Goal: Information Seeking & Learning: Learn about a topic

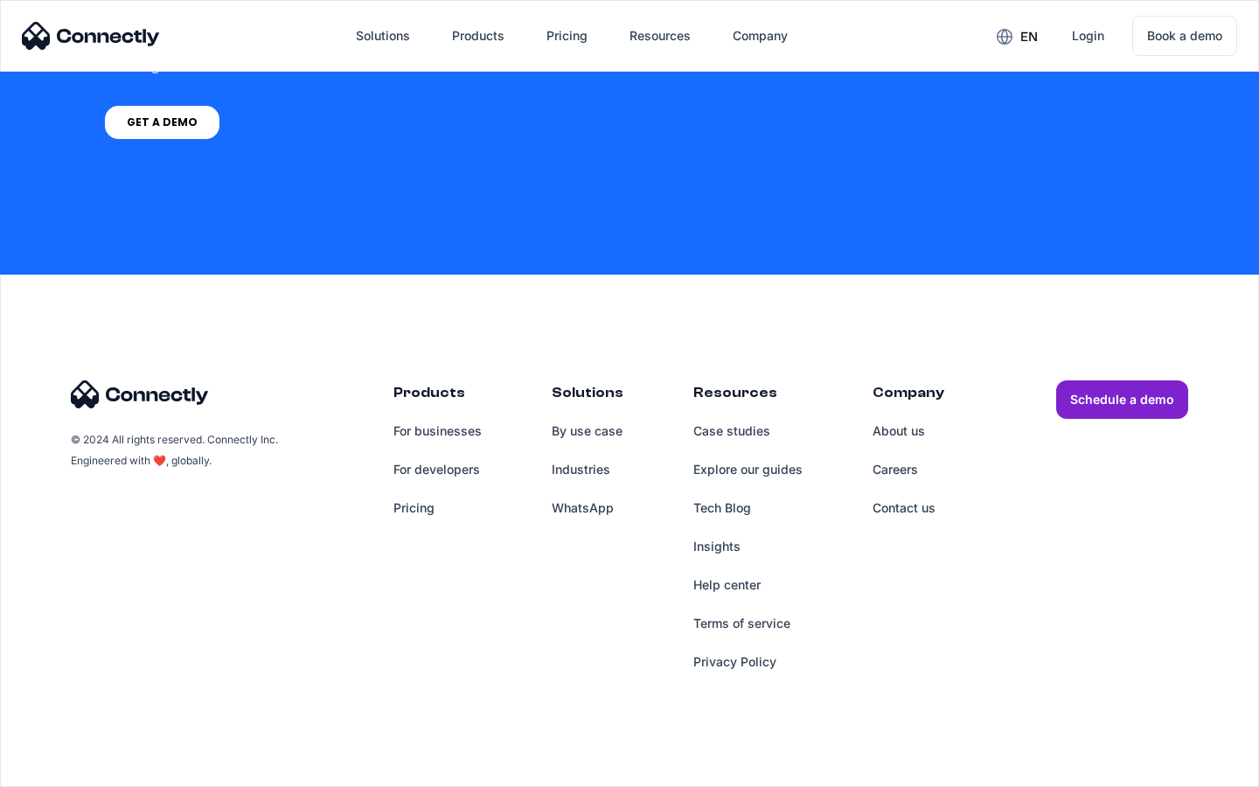
scroll to position [1325, 0]
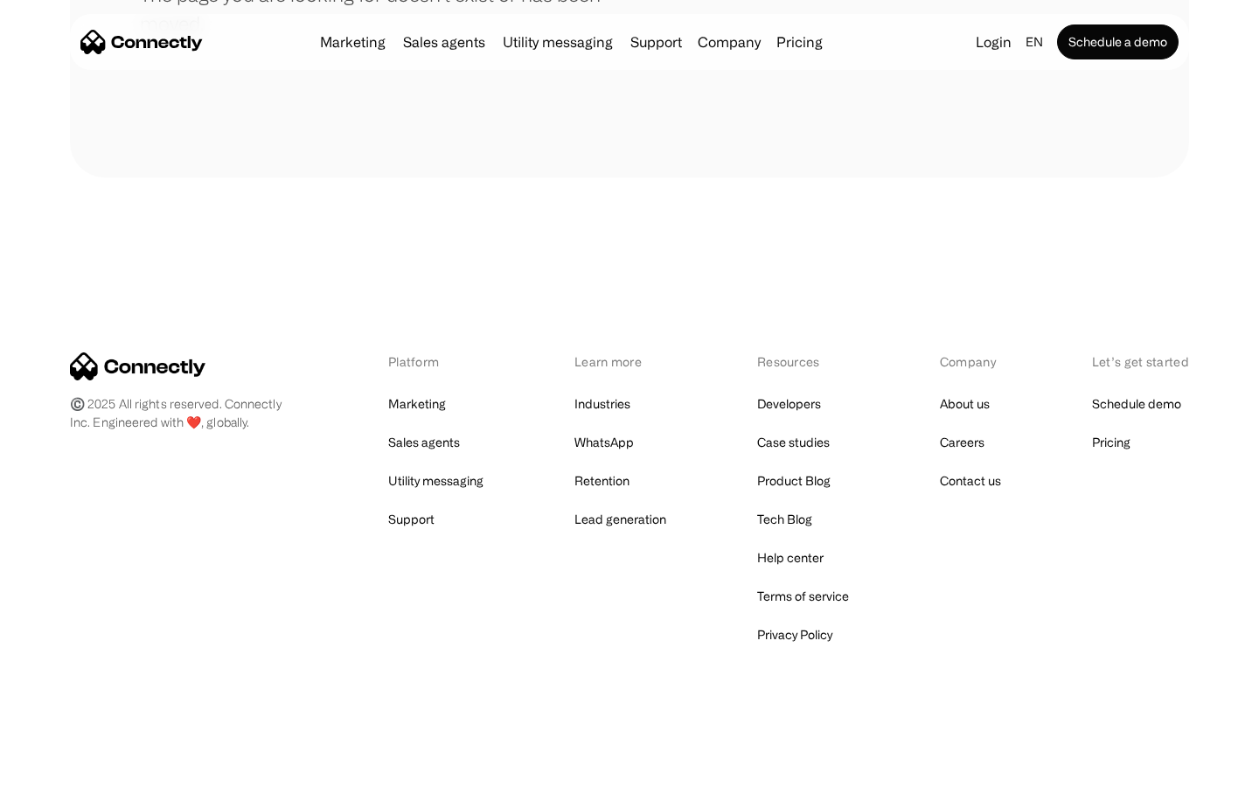
scroll to position [319, 0]
